Goal: Transaction & Acquisition: Purchase product/service

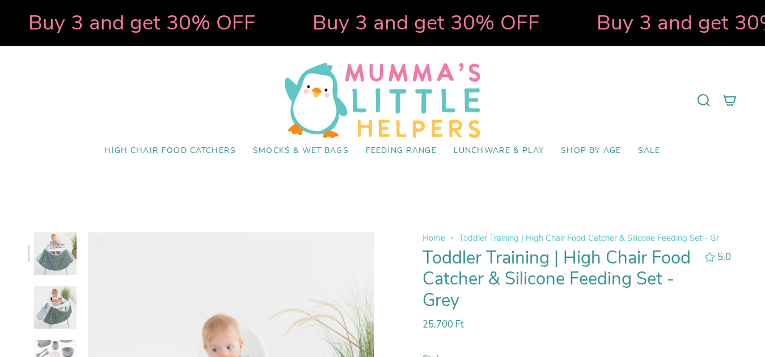
select select "pictures-first"
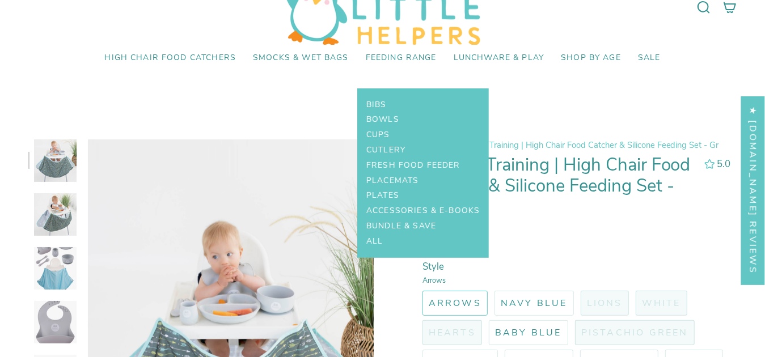
scroll to position [170, 0]
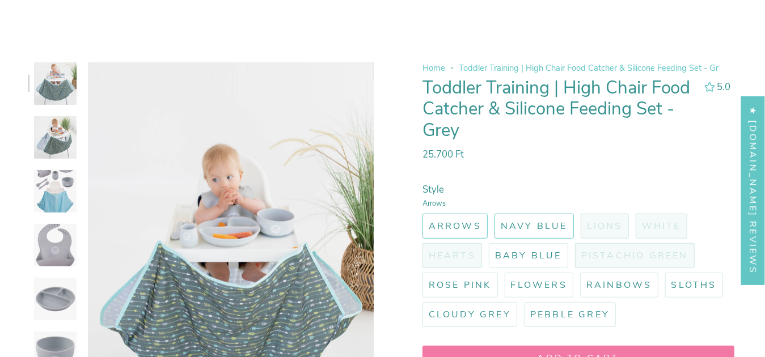
click at [530, 226] on span "Navy Blue" at bounding box center [534, 226] width 67 height 12
click at [492, 212] on input "Navy Blue" at bounding box center [492, 212] width 0 height 0
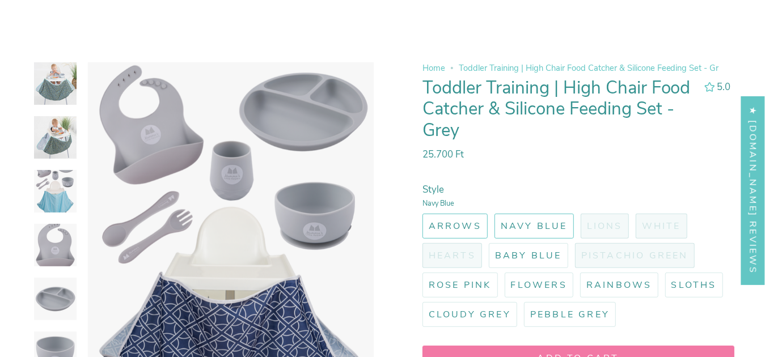
click at [472, 225] on span "Arrows" at bounding box center [455, 226] width 53 height 12
click at [420, 212] on input "Arrows" at bounding box center [420, 212] width 0 height 0
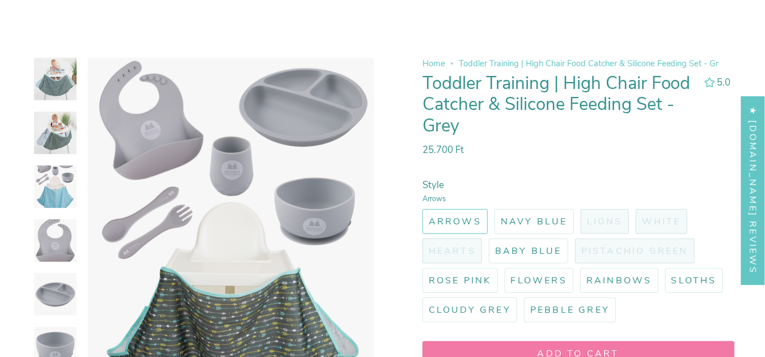
scroll to position [170, 0]
